Goal: Navigation & Orientation: Find specific page/section

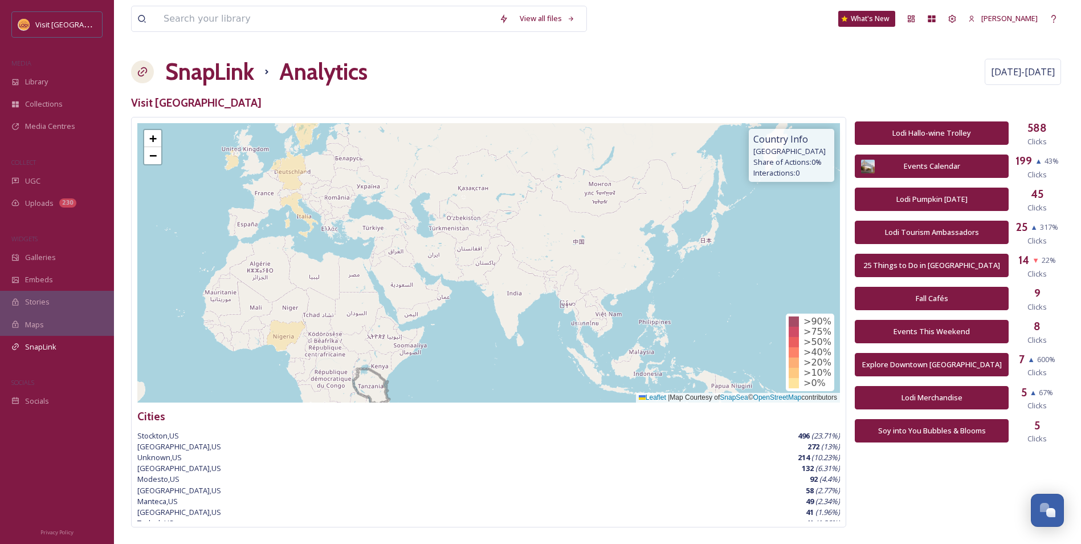
scroll to position [315, 0]
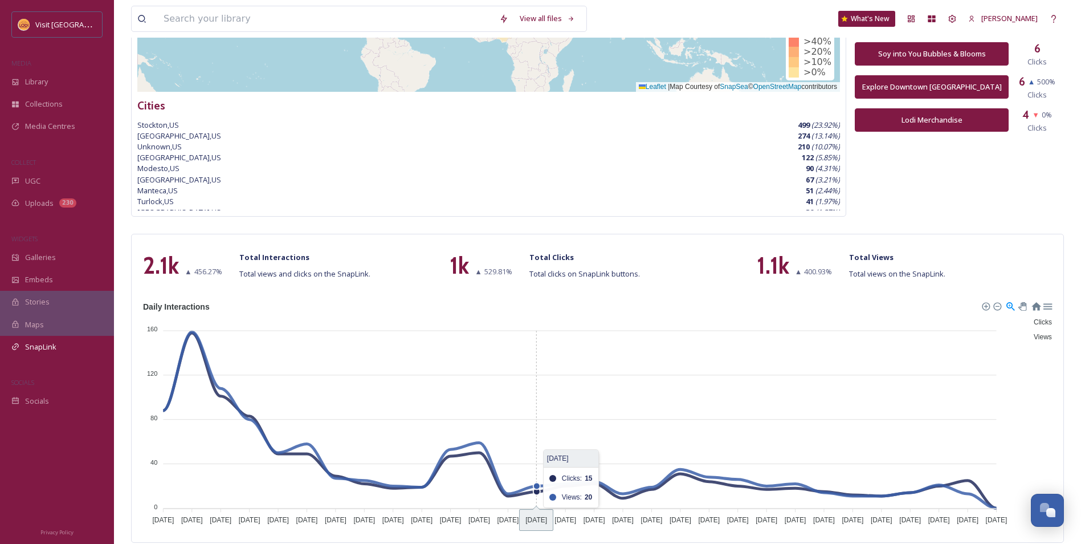
scroll to position [315, 0]
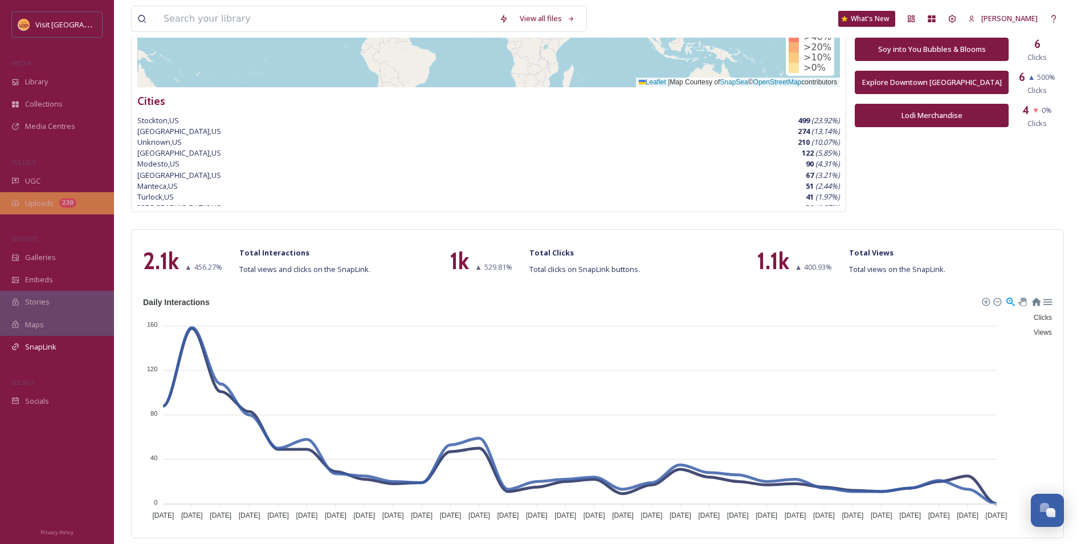
click at [60, 199] on div "230" at bounding box center [67, 202] width 17 height 9
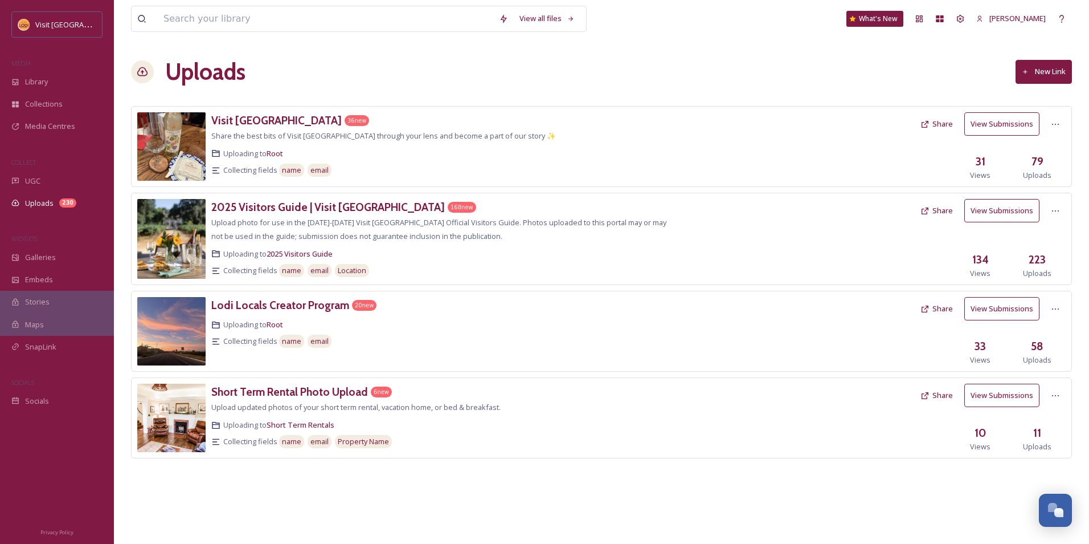
drag, startPoint x: 237, startPoint y: 133, endPoint x: 237, endPoint y: 119, distance: 14.2
click at [237, 133] on span "Share the best bits of Visit Lodi through your lens and become a part of our st…" at bounding box center [383, 135] width 345 height 10
click at [237, 119] on h3 "Visit [GEOGRAPHIC_DATA]" at bounding box center [276, 120] width 130 height 14
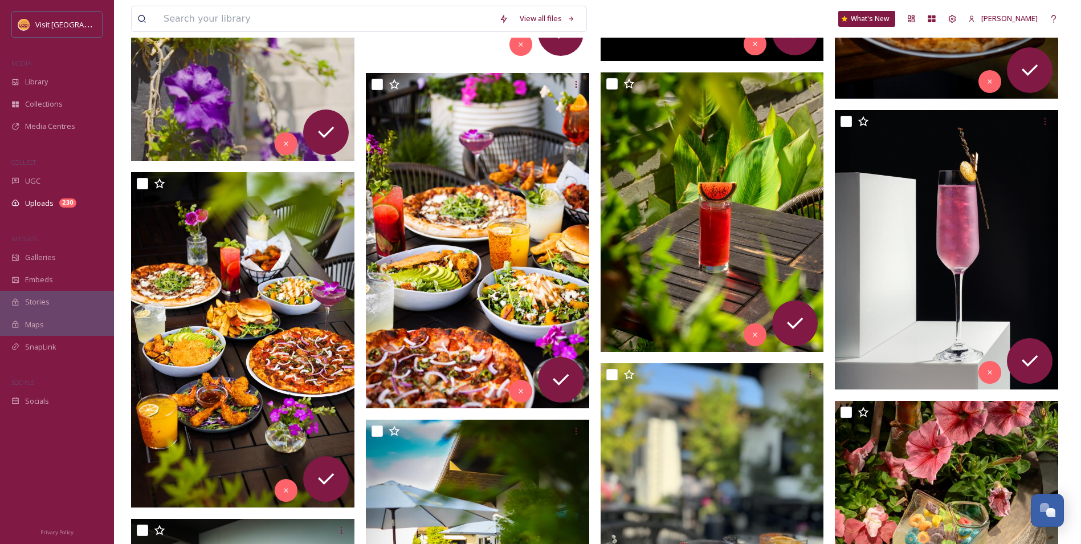
scroll to position [912, 0]
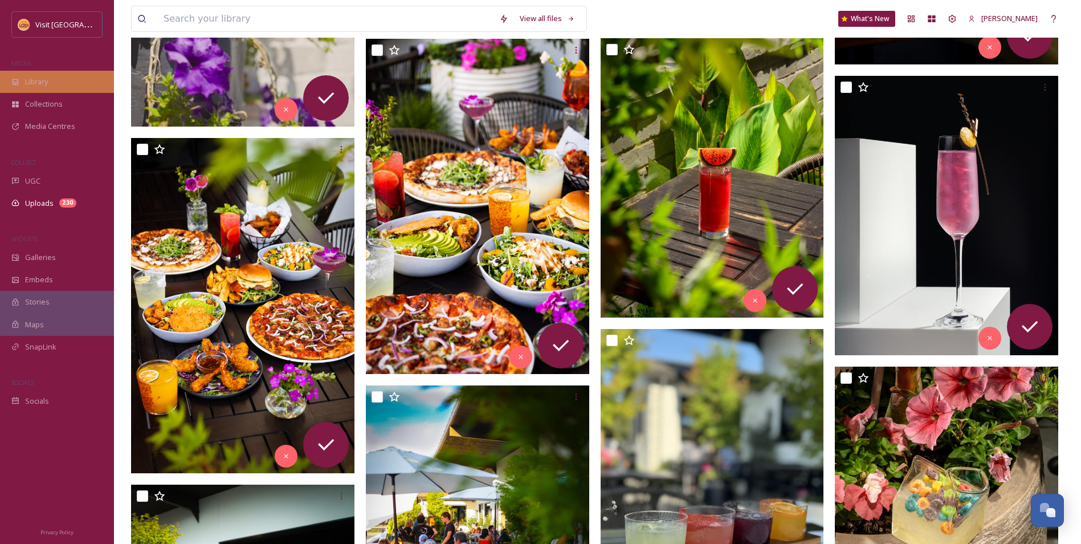
click at [60, 71] on div "Library" at bounding box center [57, 82] width 114 height 22
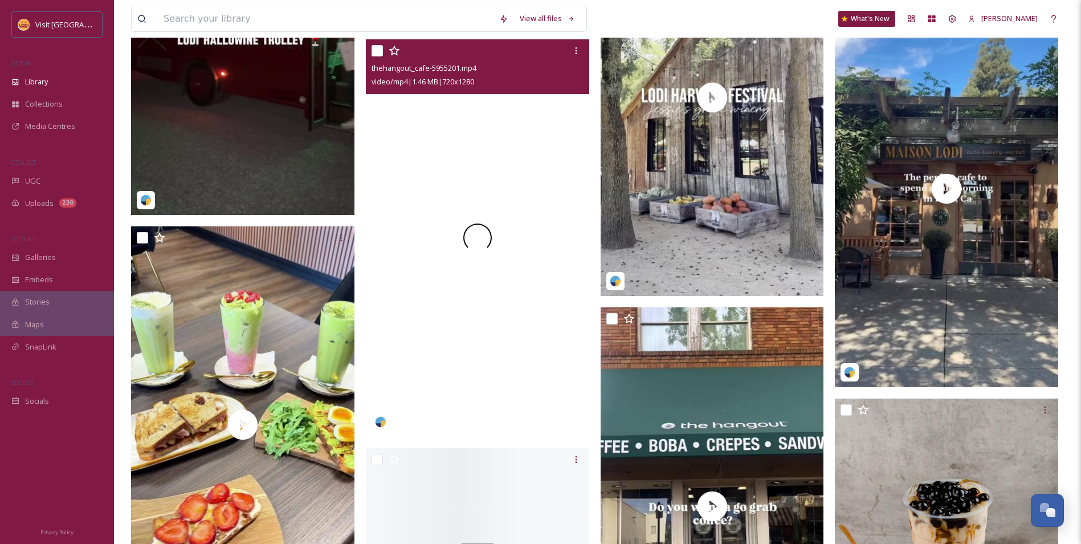
scroll to position [2060, 0]
